Goal: Transaction & Acquisition: Download file/media

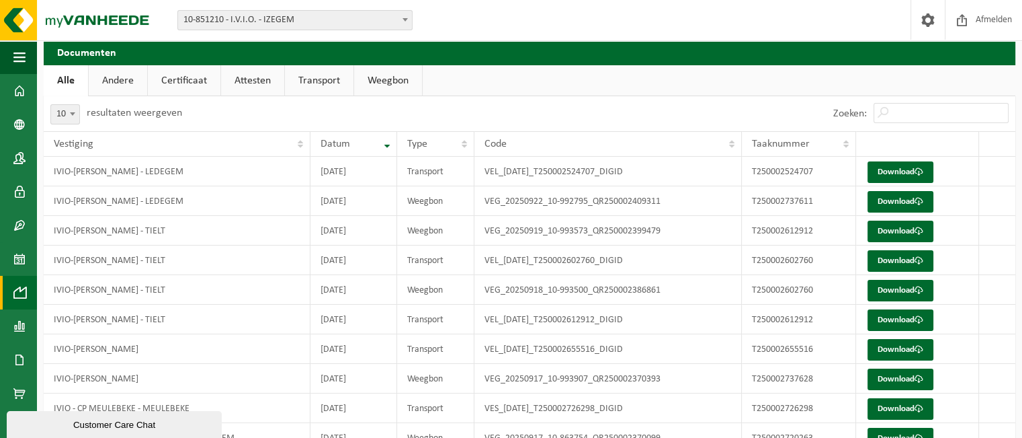
scroll to position [67, 0]
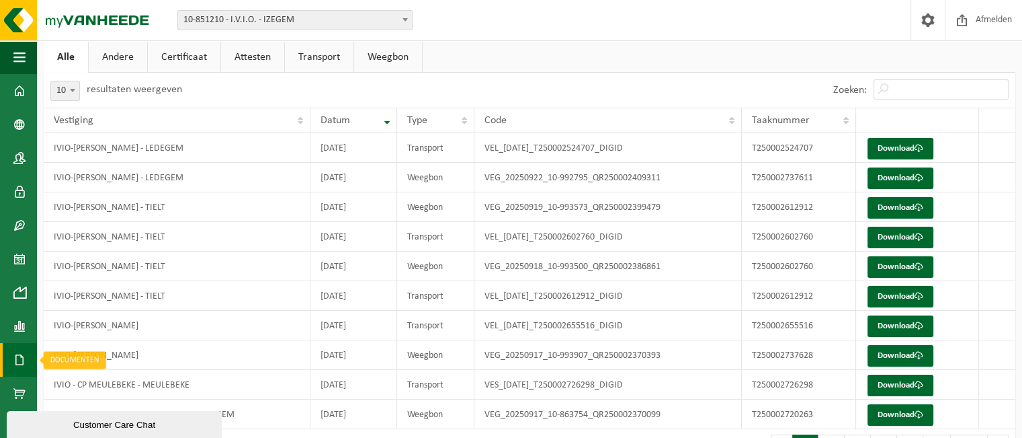
click at [13, 355] on link "Documenten" at bounding box center [18, 360] width 37 height 34
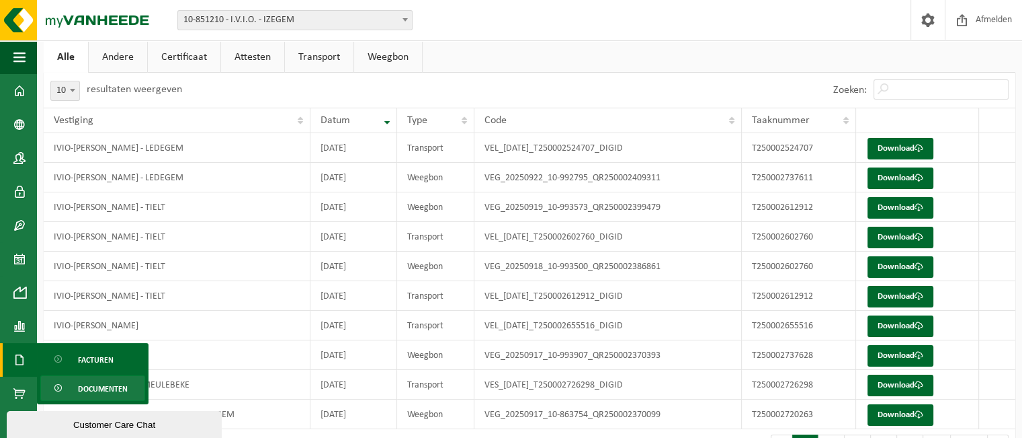
click at [78, 387] on span "Documenten" at bounding box center [103, 389] width 50 height 26
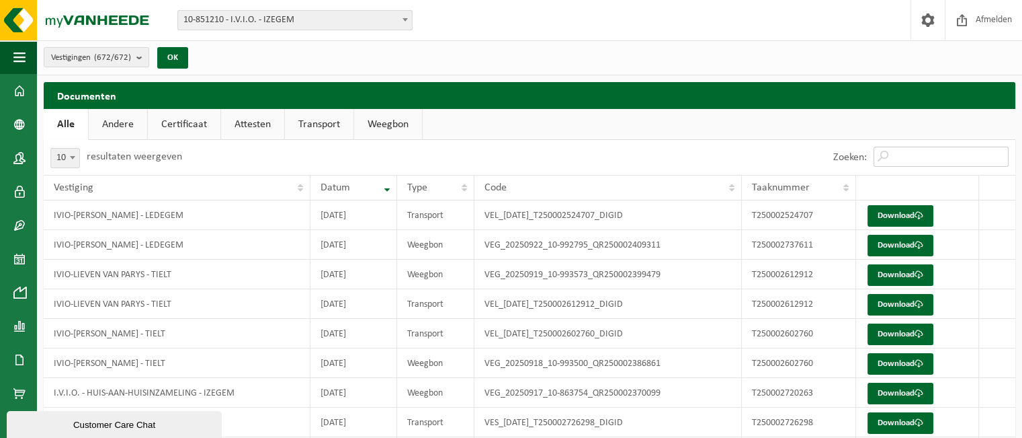
click at [893, 153] on input "Zoeken:" at bounding box center [941, 157] width 135 height 20
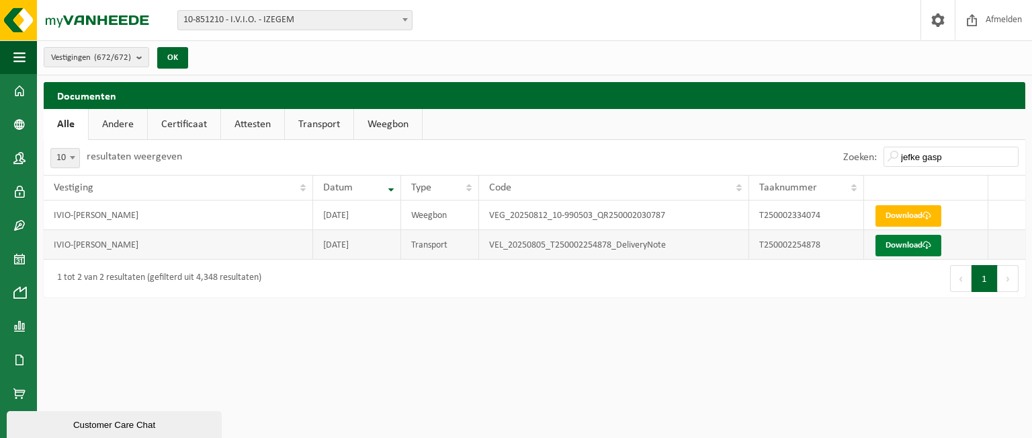
click at [889, 252] on link "Download" at bounding box center [909, 246] width 66 height 22
drag, startPoint x: 956, startPoint y: 155, endPoint x: 850, endPoint y: 155, distance: 106.9
click at [850, 155] on div "Zoeken: jefke gasp" at bounding box center [931, 157] width 189 height 35
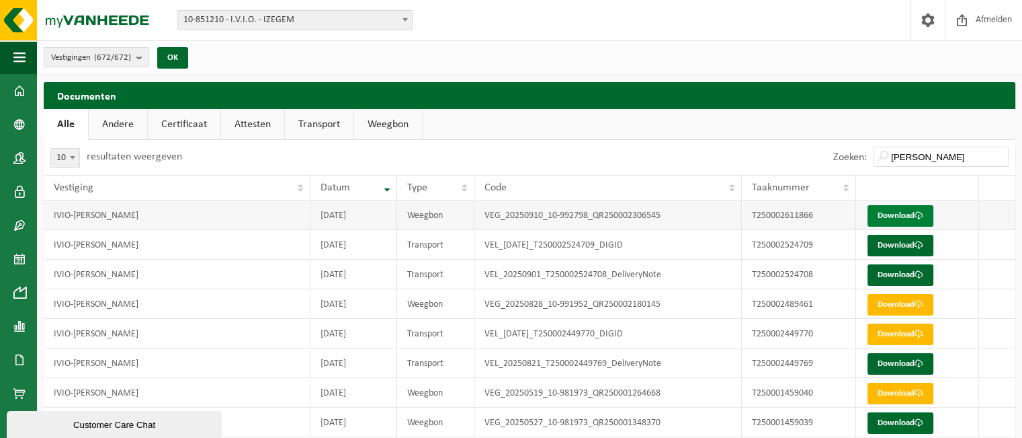
click at [887, 213] on link "Download" at bounding box center [901, 216] width 66 height 22
click at [887, 247] on link "Download" at bounding box center [901, 246] width 66 height 22
click at [895, 273] on link "Download" at bounding box center [901, 275] width 66 height 22
click at [883, 369] on link "Download" at bounding box center [901, 364] width 66 height 22
drag, startPoint x: 947, startPoint y: 155, endPoint x: 874, endPoint y: 161, distance: 72.8
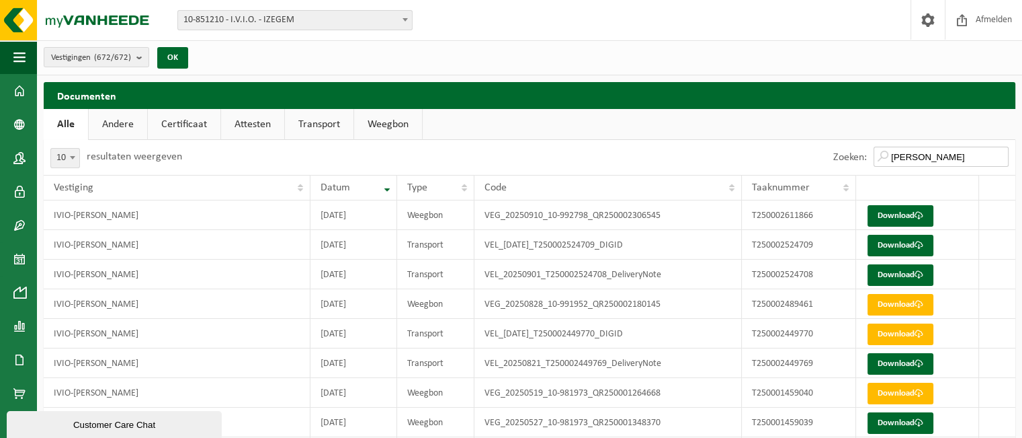
click at [878, 158] on input "JOHAN" at bounding box center [941, 157] width 135 height 20
click at [934, 154] on input "JOHAN" at bounding box center [941, 157] width 135 height 20
click at [934, 153] on input "JOHAN" at bounding box center [941, 157] width 135 height 20
drag, startPoint x: 928, startPoint y: 153, endPoint x: 833, endPoint y: 159, distance: 94.3
click at [840, 161] on div "Zoeken: JOHAN" at bounding box center [921, 157] width 189 height 35
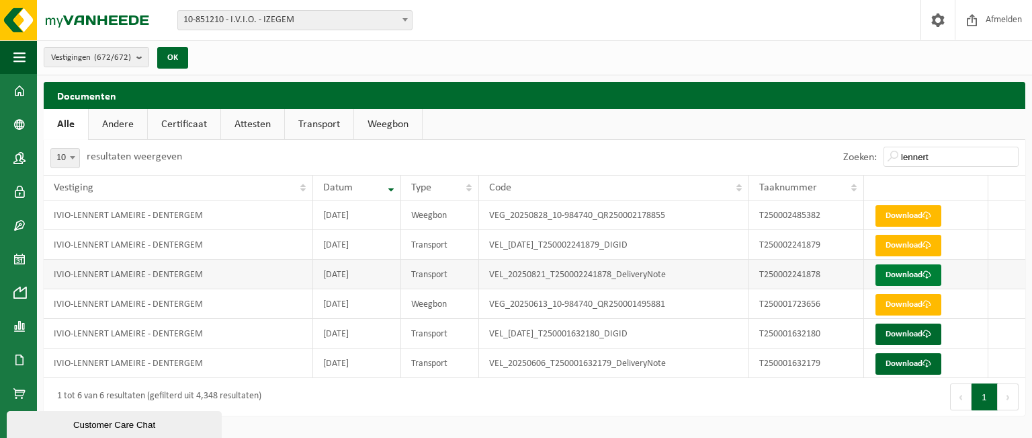
click at [890, 274] on link "Download" at bounding box center [909, 275] width 66 height 22
click at [935, 153] on input "lennert" at bounding box center [951, 157] width 135 height 20
drag, startPoint x: 944, startPoint y: 156, endPoint x: 749, endPoint y: 155, distance: 195.6
click at [749, 155] on div "Zoeken: lennert" at bounding box center [780, 157] width 491 height 35
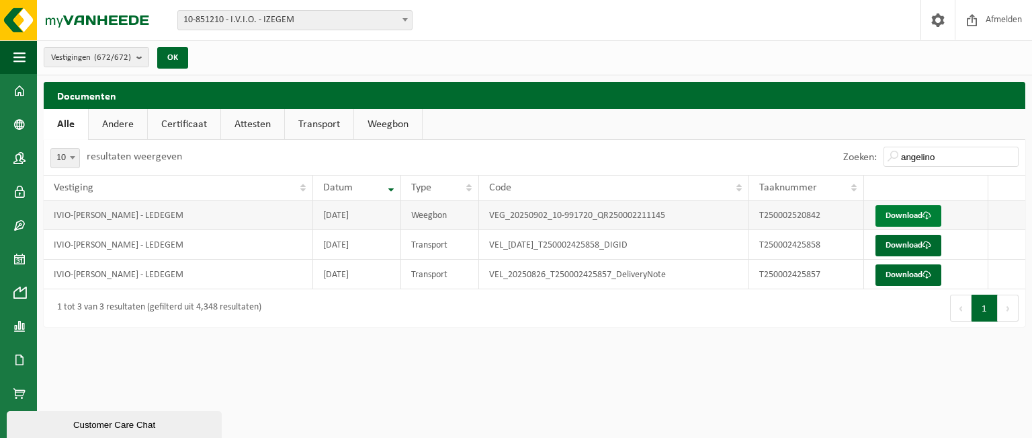
click at [885, 215] on link "Download" at bounding box center [909, 216] width 66 height 22
click at [899, 246] on link "Download" at bounding box center [909, 246] width 66 height 22
click at [886, 274] on link "Download" at bounding box center [909, 275] width 66 height 22
drag, startPoint x: 955, startPoint y: 154, endPoint x: 843, endPoint y: 158, distance: 112.3
click at [845, 158] on div "Zoeken: angelino" at bounding box center [931, 157] width 189 height 35
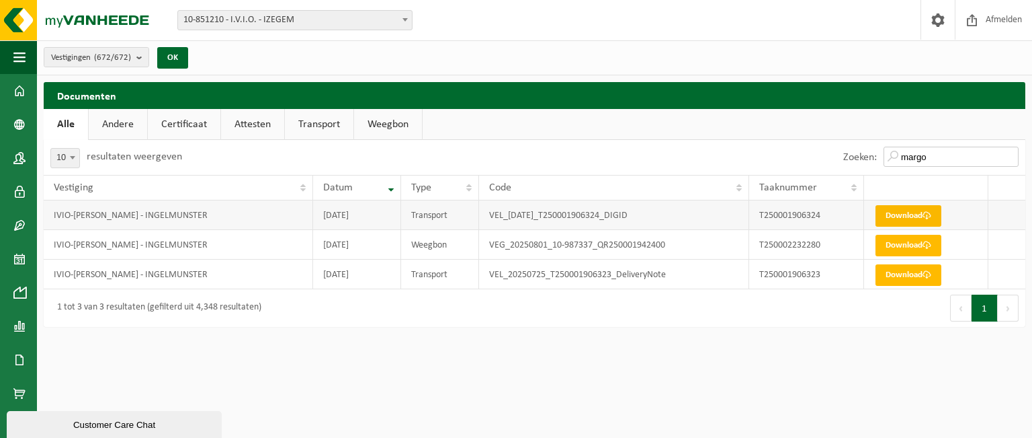
type input "margo"
click at [917, 220] on link "Download" at bounding box center [909, 216] width 66 height 22
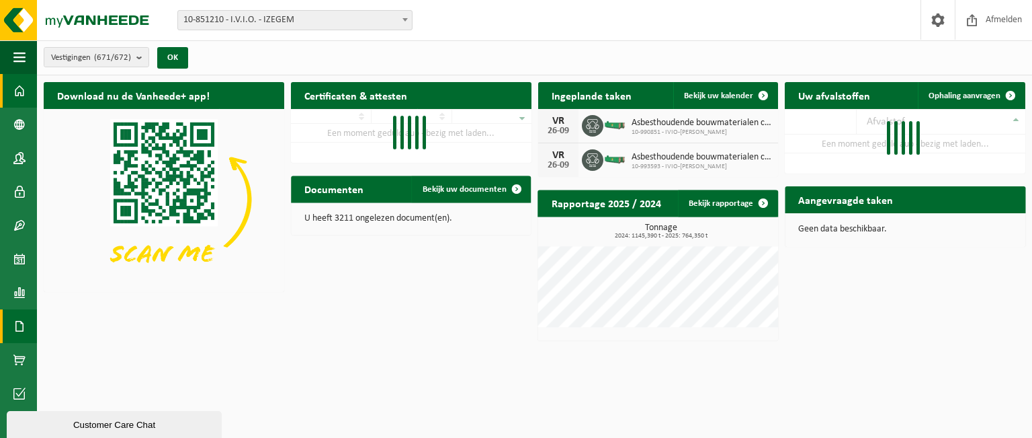
click at [22, 332] on span at bounding box center [19, 326] width 12 height 34
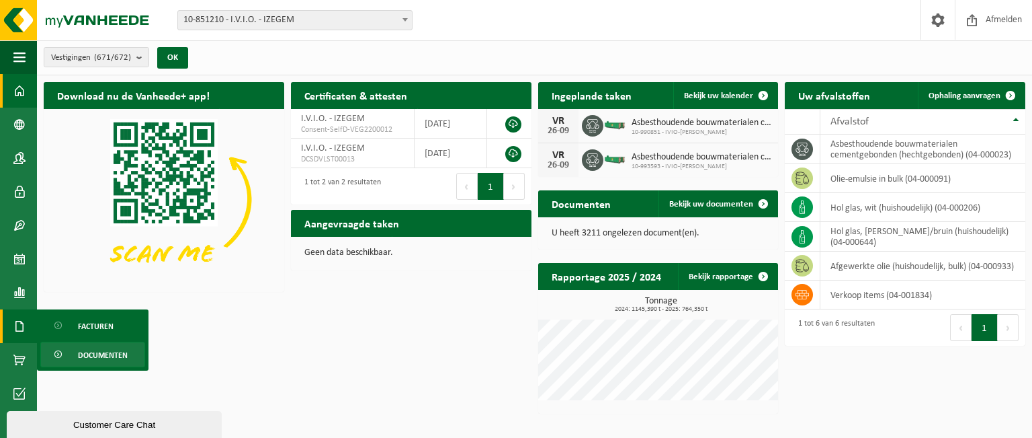
click at [93, 354] on span "Documenten" at bounding box center [103, 355] width 50 height 26
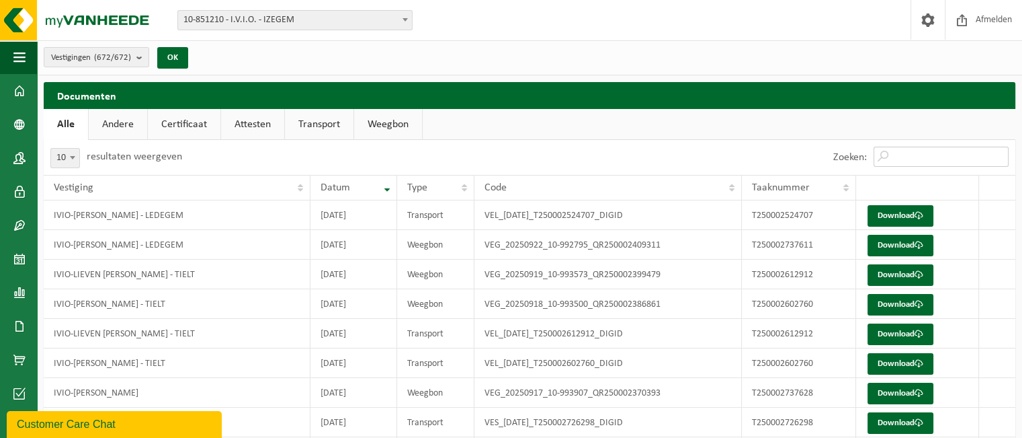
click at [905, 163] on input "Zoeken:" at bounding box center [941, 157] width 135 height 20
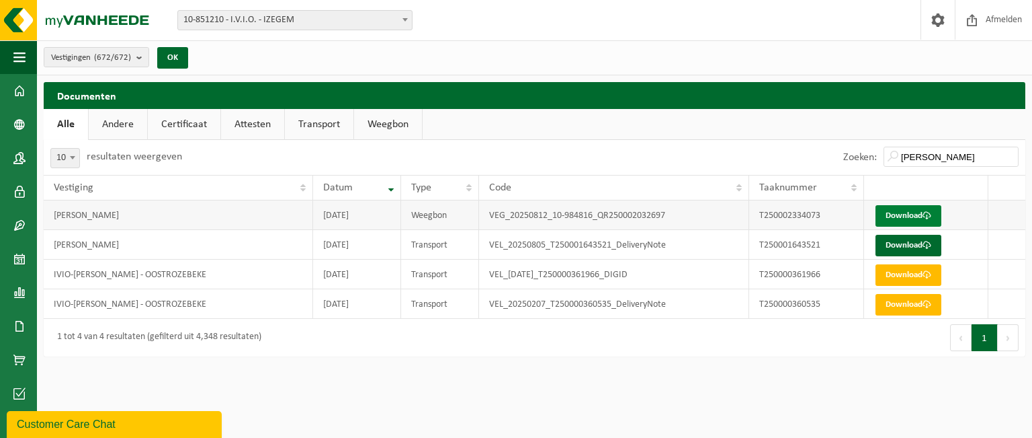
click at [881, 215] on link "Download" at bounding box center [909, 216] width 66 height 22
click at [892, 247] on link "Download" at bounding box center [909, 246] width 66 height 22
drag, startPoint x: 944, startPoint y: 157, endPoint x: 748, endPoint y: 155, distance: 196.3
click at [755, 161] on div "Zoeken: jonathan" at bounding box center [780, 157] width 491 height 35
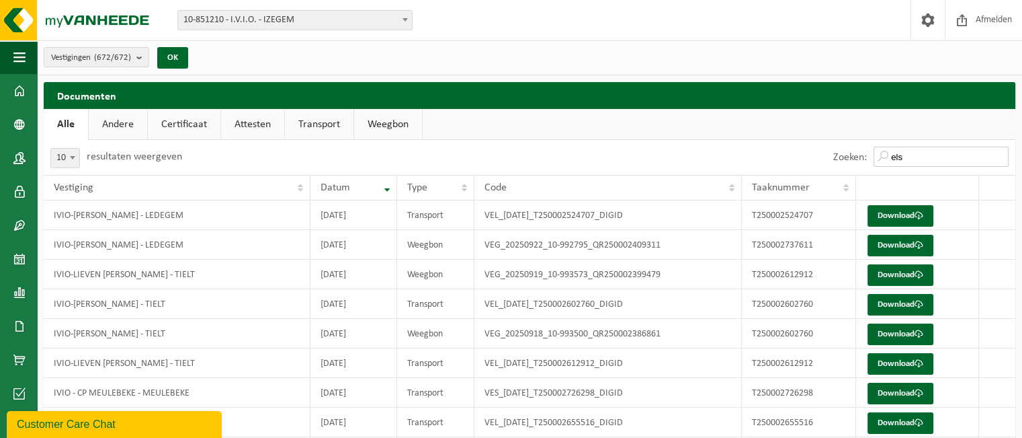
click at [926, 159] on input "els" at bounding box center [941, 157] width 135 height 20
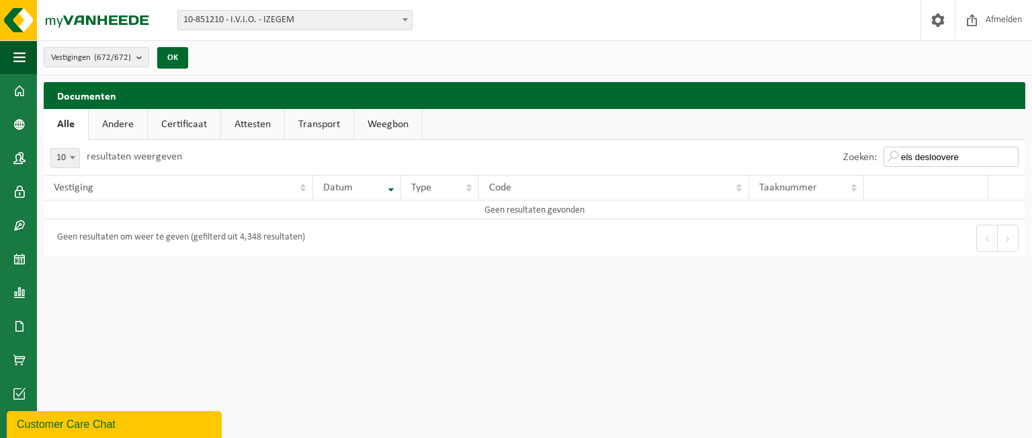
drag, startPoint x: 965, startPoint y: 155, endPoint x: 764, endPoint y: 159, distance: 200.3
click at [766, 159] on div "Zoeken: els desloovere" at bounding box center [780, 157] width 491 height 35
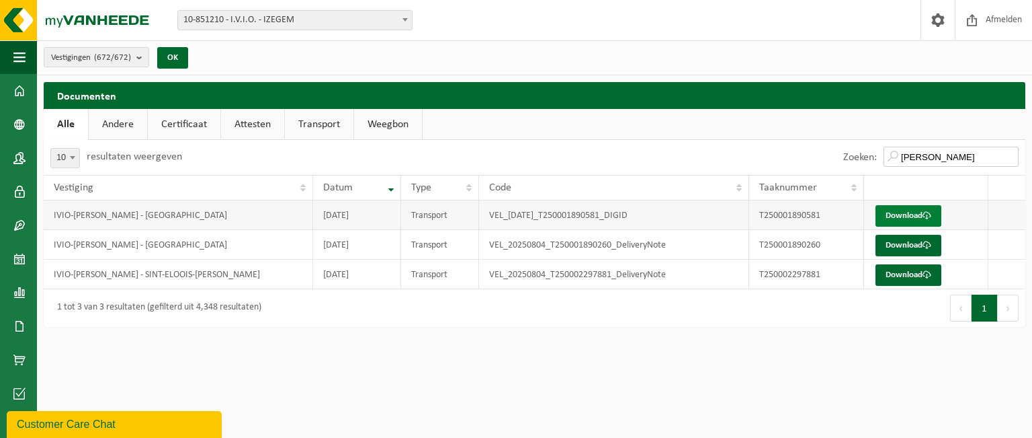
type input "ayrton"
click at [883, 216] on link "Download" at bounding box center [909, 216] width 66 height 22
click at [890, 238] on link "Download" at bounding box center [909, 246] width 66 height 22
click at [911, 245] on link "Download" at bounding box center [909, 246] width 66 height 22
click at [882, 8] on div "Vestiging: 10-851210 - I.V.I.O. - IZEGEM 10-955711 - I.V.I.O - DECOCK ROBBE - L…" at bounding box center [516, 20] width 1032 height 41
